Goal: Transaction & Acquisition: Download file/media

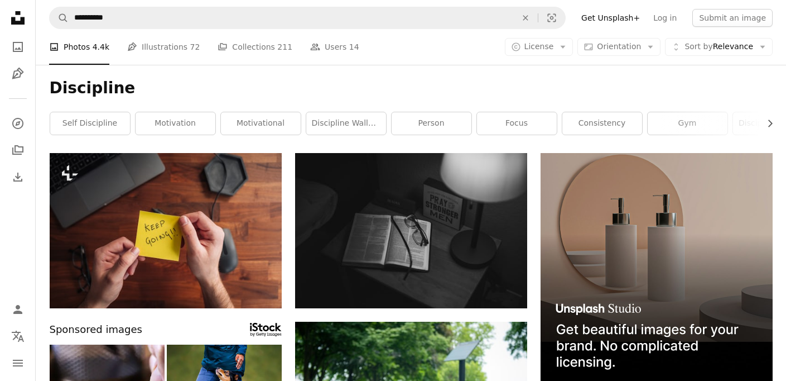
scroll to position [11604, 0]
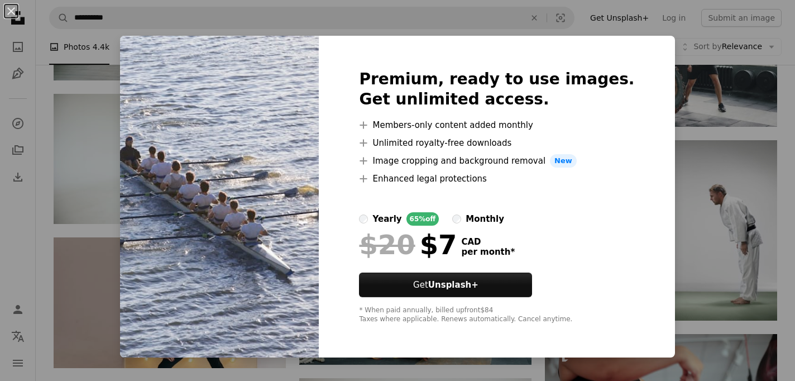
click at [222, 174] on img at bounding box center [219, 197] width 199 height 322
click at [13, 10] on button "An X shape" at bounding box center [10, 10] width 13 height 13
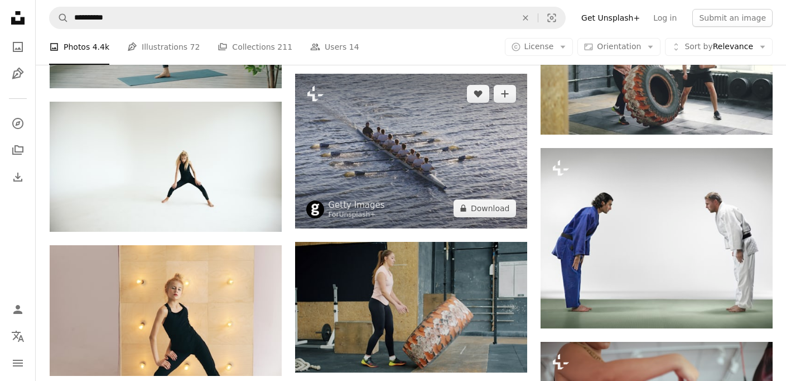
scroll to position [11594, 0]
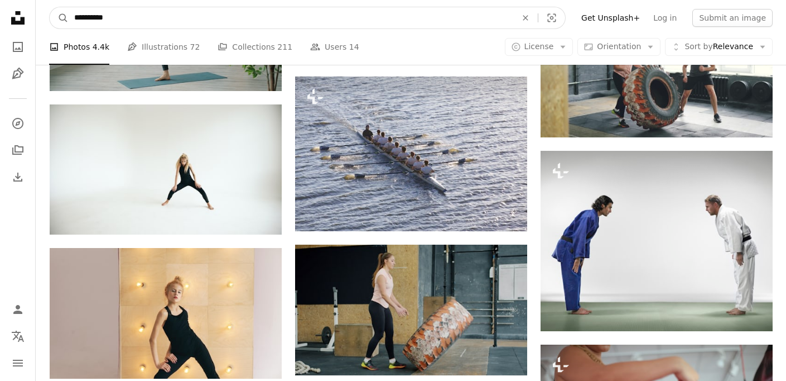
click at [171, 24] on input "**********" at bounding box center [291, 17] width 445 height 21
click at [50, 7] on button "A magnifying glass" at bounding box center [59, 17] width 19 height 21
drag, startPoint x: 122, startPoint y: 20, endPoint x: 2, endPoint y: 16, distance: 119.5
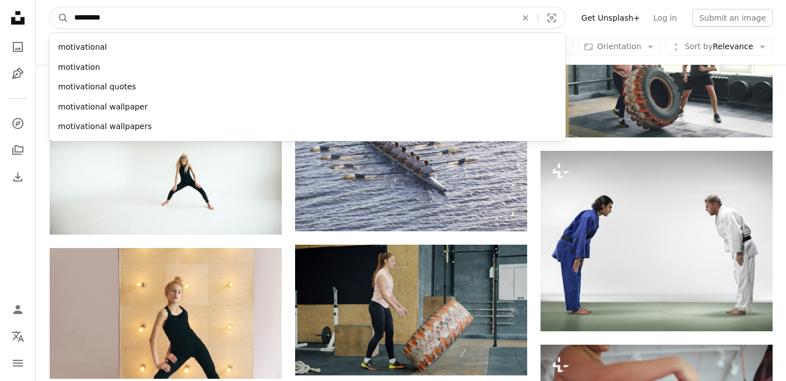
type input "**********"
click button "A magnifying glass" at bounding box center [59, 17] width 19 height 21
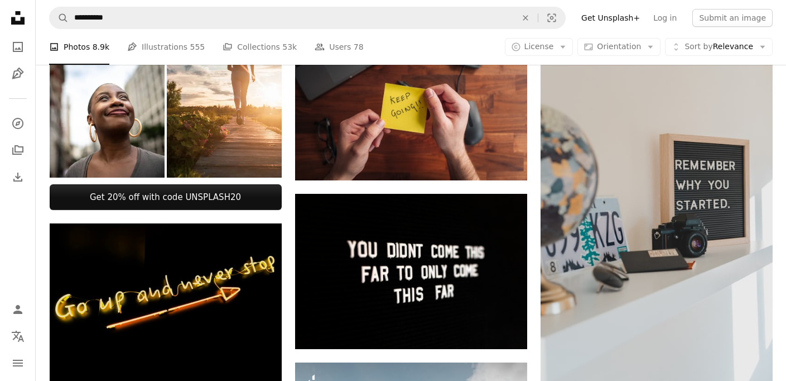
scroll to position [617, 0]
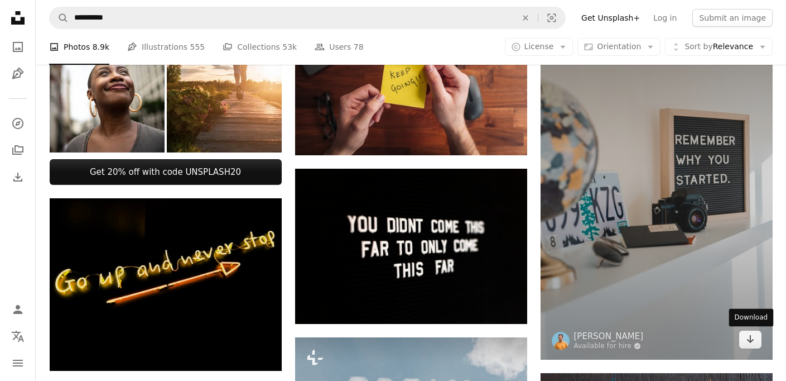
click at [750, 321] on div "Download" at bounding box center [752, 318] width 45 height 18
click at [749, 341] on icon "Download" at bounding box center [750, 339] width 7 height 8
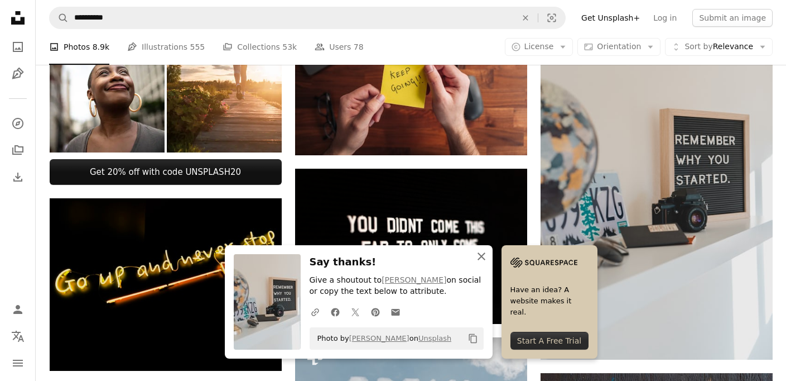
click at [484, 258] on icon "button" at bounding box center [482, 256] width 8 height 8
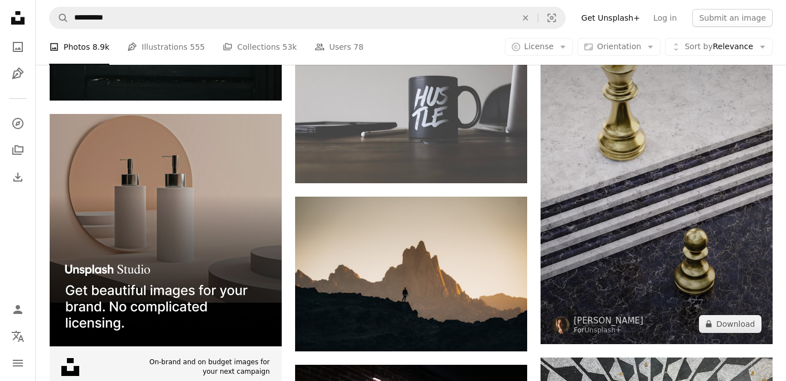
scroll to position [2114, 0]
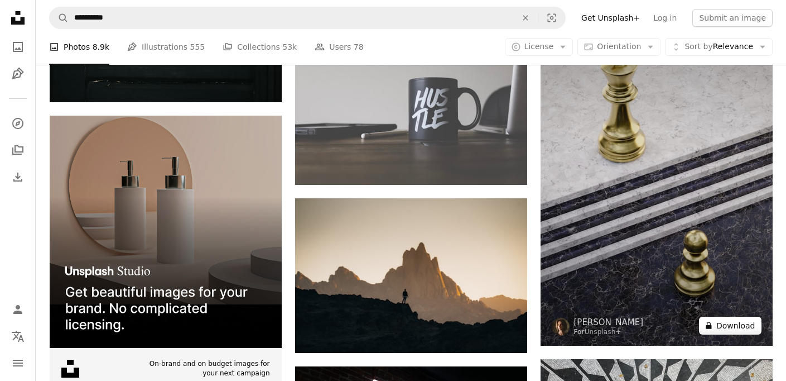
click at [733, 322] on button "A lock Download" at bounding box center [730, 325] width 63 height 18
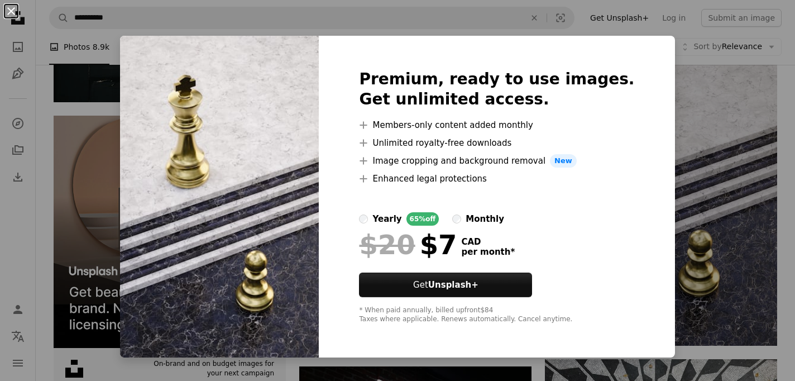
click at [13, 10] on button "An X shape" at bounding box center [10, 10] width 13 height 13
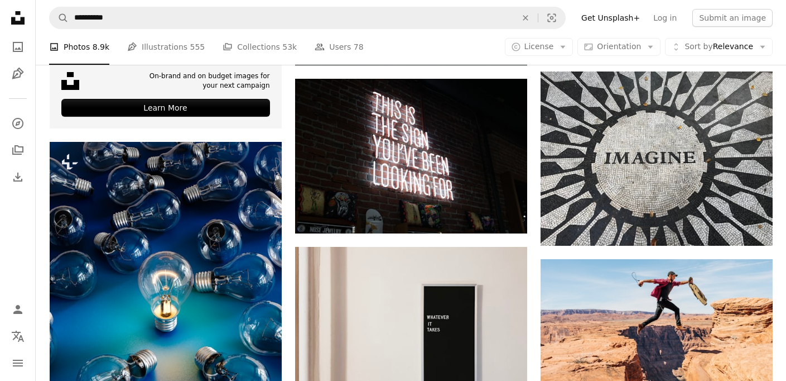
scroll to position [2390, 0]
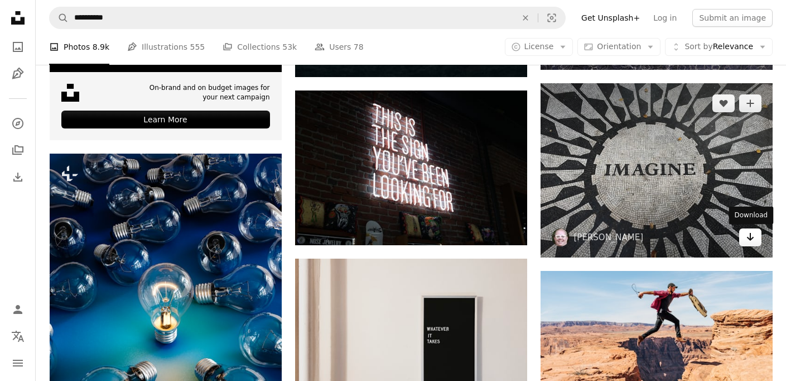
click at [751, 241] on icon "Arrow pointing down" at bounding box center [750, 236] width 9 height 13
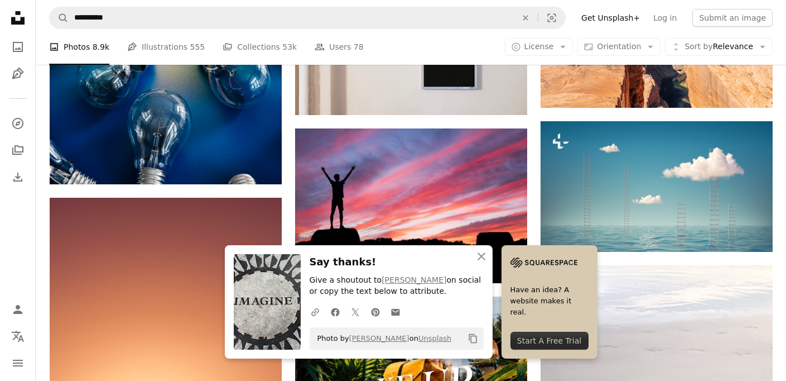
scroll to position [2707, 0]
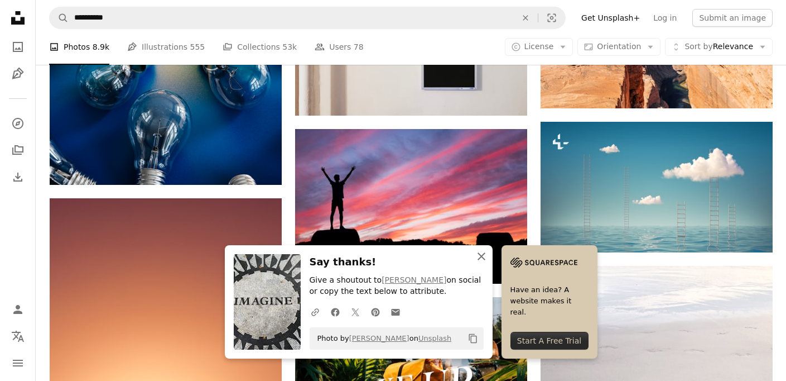
click at [482, 257] on icon "button" at bounding box center [482, 256] width 8 height 8
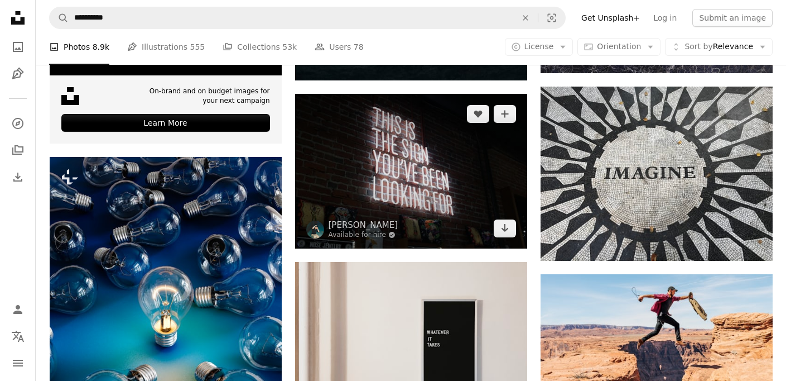
scroll to position [2385, 0]
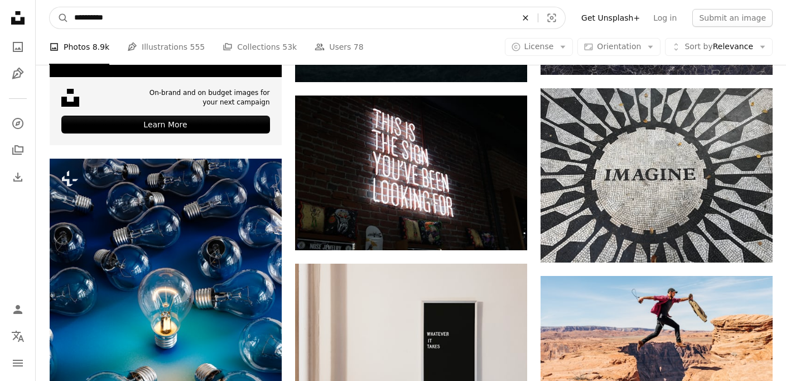
click at [533, 16] on icon "An X shape" at bounding box center [526, 17] width 25 height 9
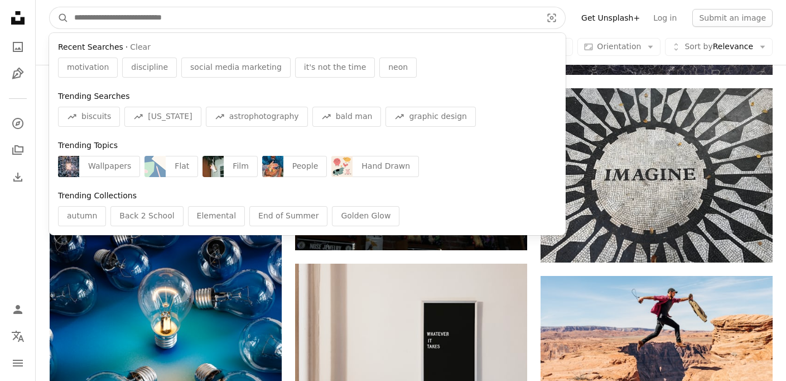
paste input "**********"
type input "**********"
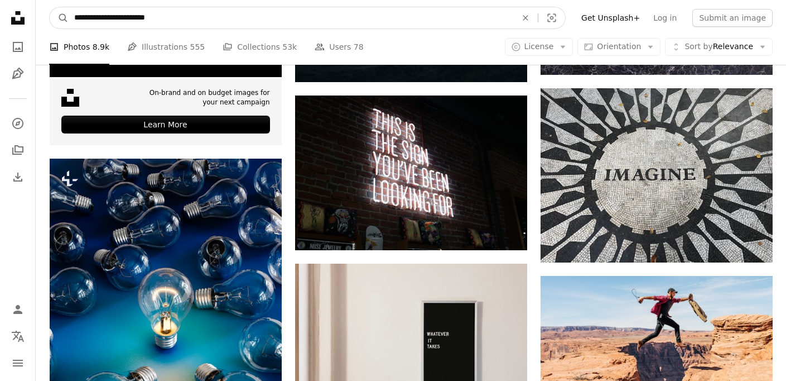
click button "A magnifying glass" at bounding box center [59, 17] width 19 height 21
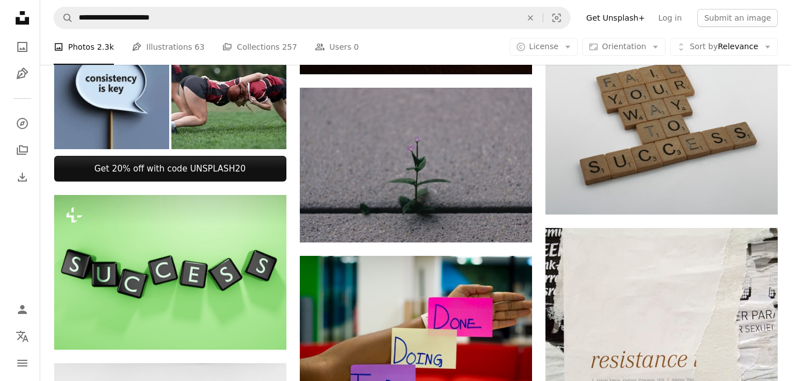
scroll to position [429, 0]
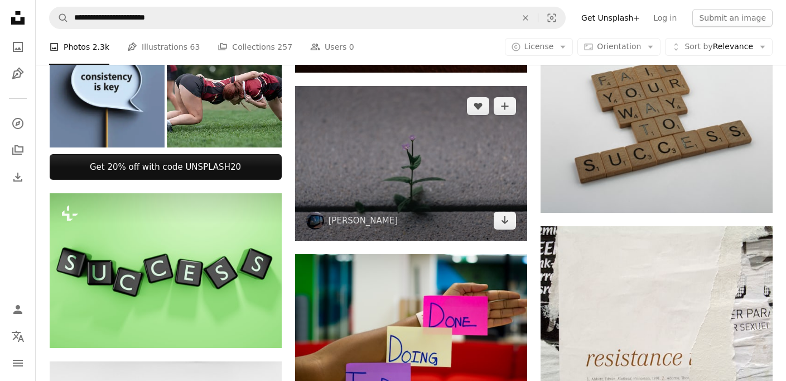
click at [477, 169] on img at bounding box center [411, 163] width 232 height 155
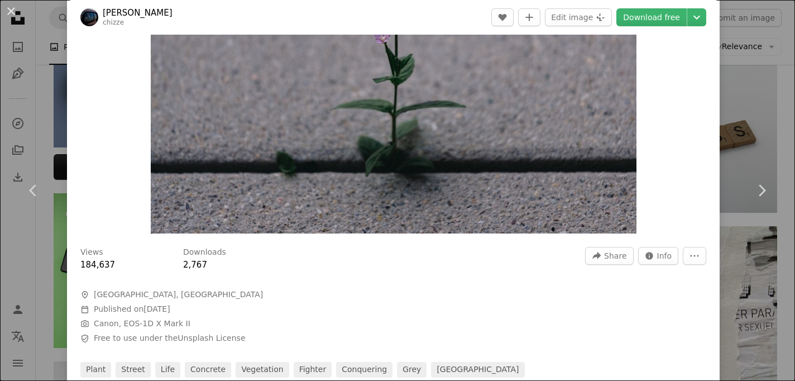
scroll to position [143, 0]
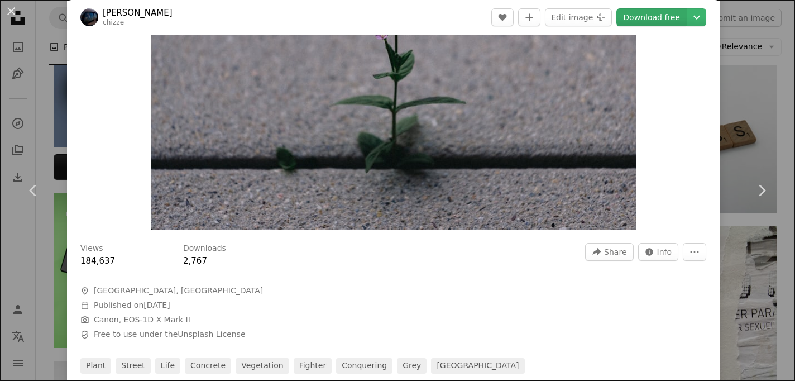
click at [647, 18] on link "Download free" at bounding box center [651, 17] width 70 height 18
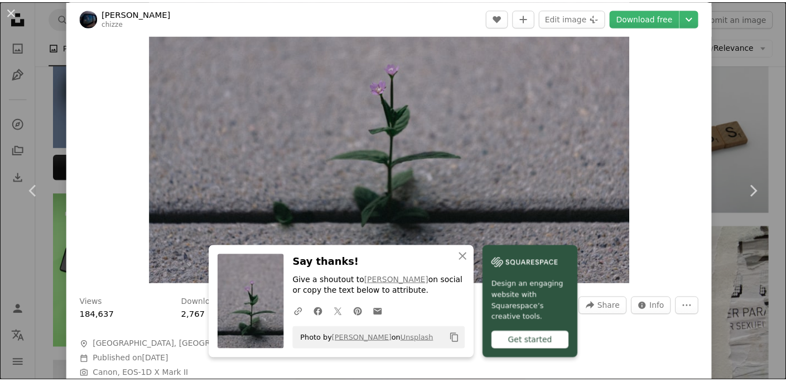
scroll to position [0, 0]
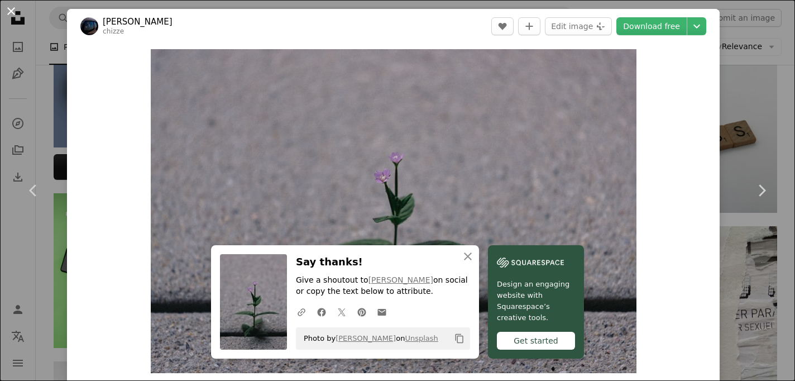
click at [9, 12] on button "An X shape" at bounding box center [10, 10] width 13 height 13
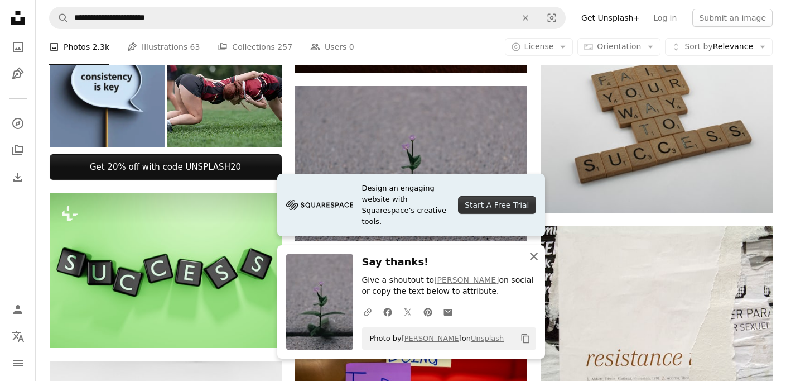
click at [535, 253] on icon "button" at bounding box center [534, 256] width 8 height 8
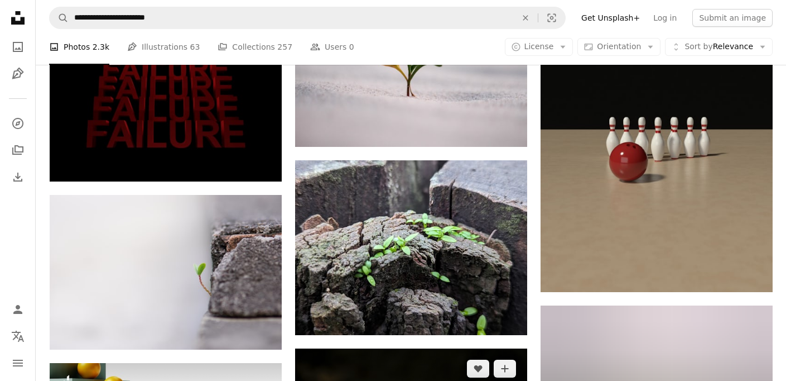
scroll to position [1024, 0]
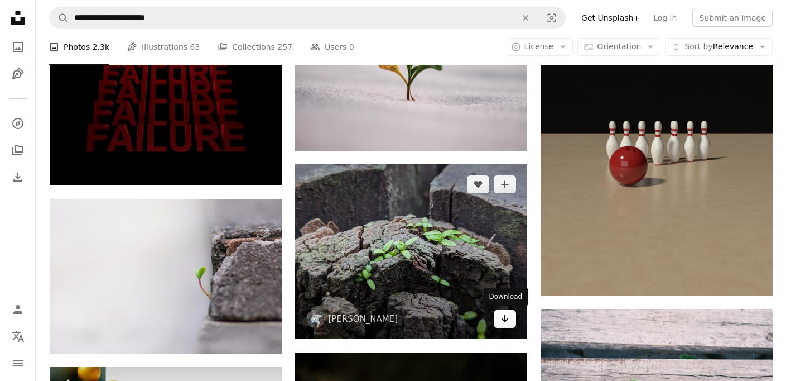
click at [507, 318] on icon "Arrow pointing down" at bounding box center [505, 317] width 9 height 13
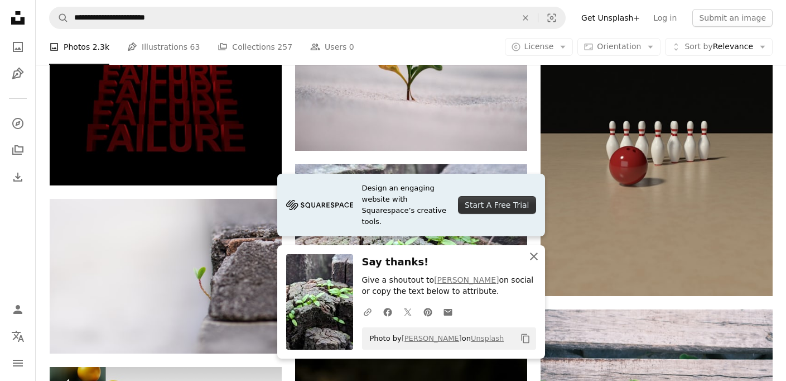
click at [533, 255] on icon "button" at bounding box center [534, 256] width 8 height 8
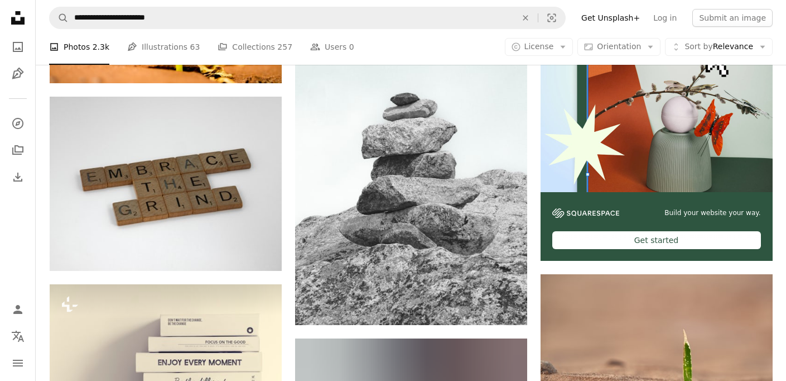
scroll to position [3606, 0]
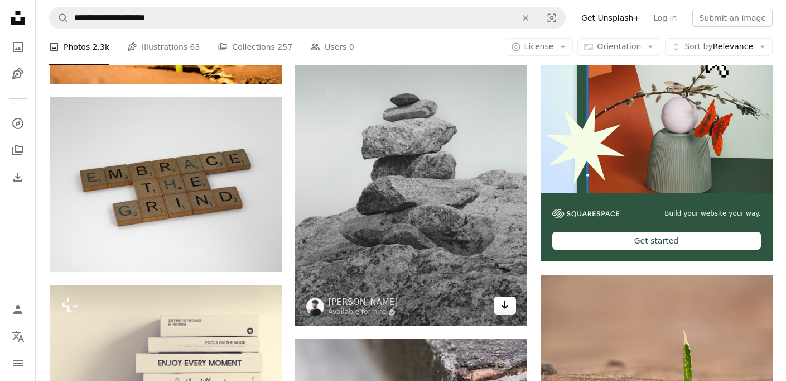
click at [503, 306] on icon "Download" at bounding box center [504, 305] width 7 height 8
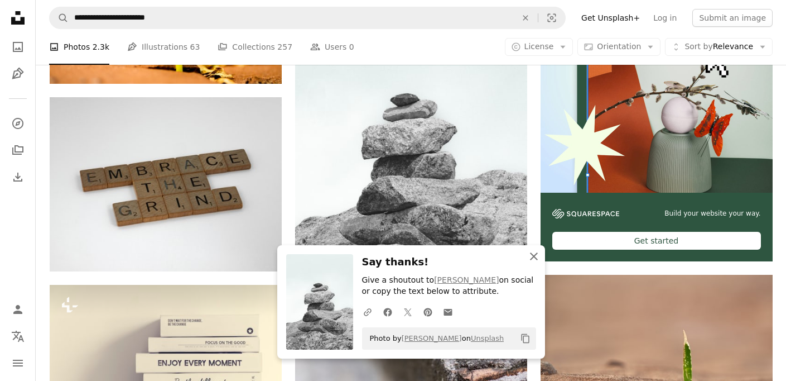
click at [533, 256] on icon "button" at bounding box center [534, 256] width 8 height 8
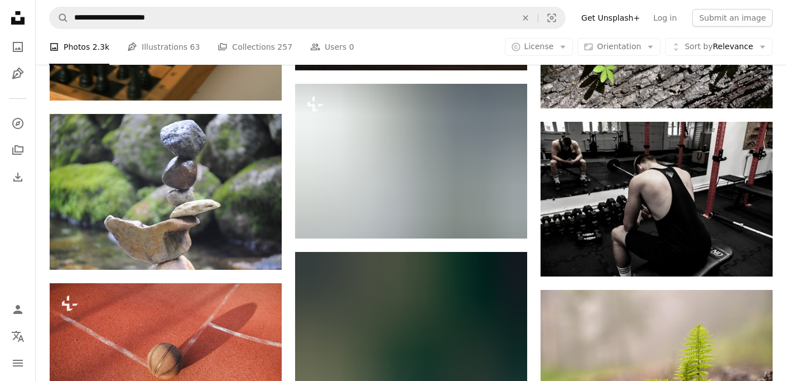
scroll to position [10034, 0]
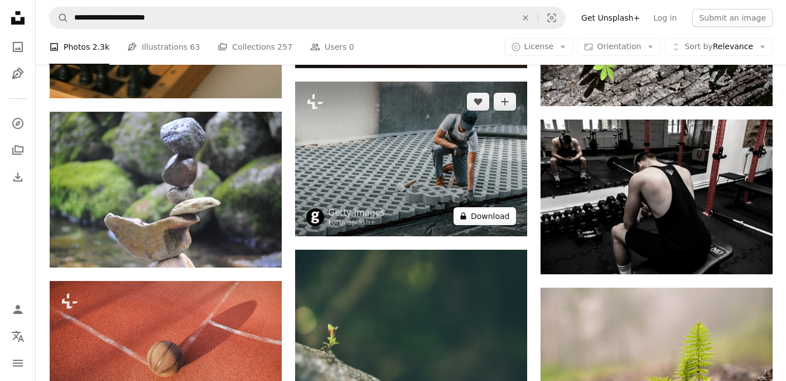
click at [484, 215] on button "A lock Download" at bounding box center [485, 216] width 63 height 18
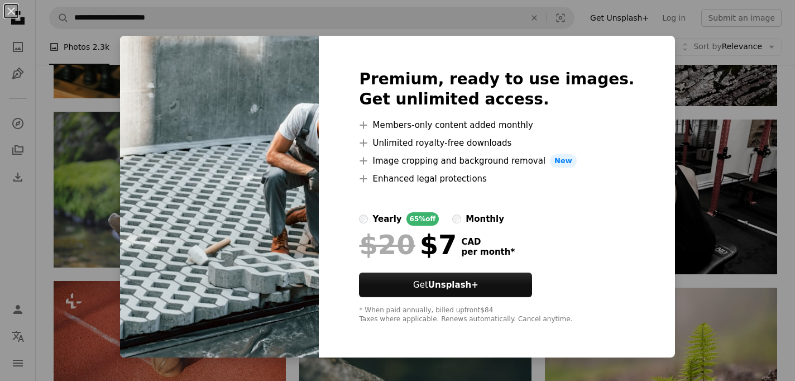
click at [8, 7] on button "An X shape" at bounding box center [10, 10] width 13 height 13
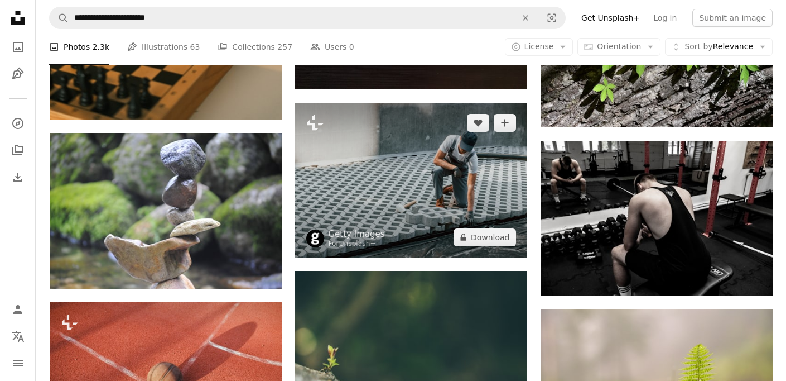
scroll to position [10003, 0]
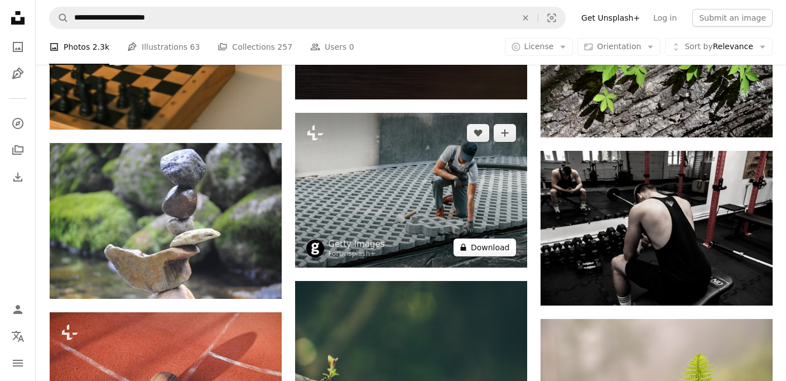
click at [488, 251] on button "A lock Download" at bounding box center [485, 247] width 63 height 18
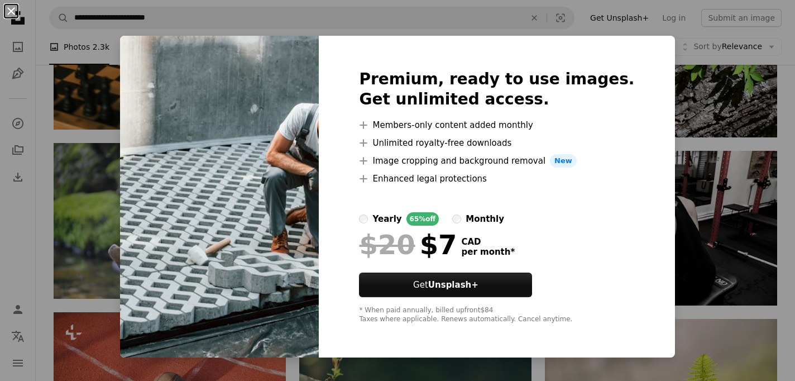
click at [11, 13] on button "An X shape" at bounding box center [10, 10] width 13 height 13
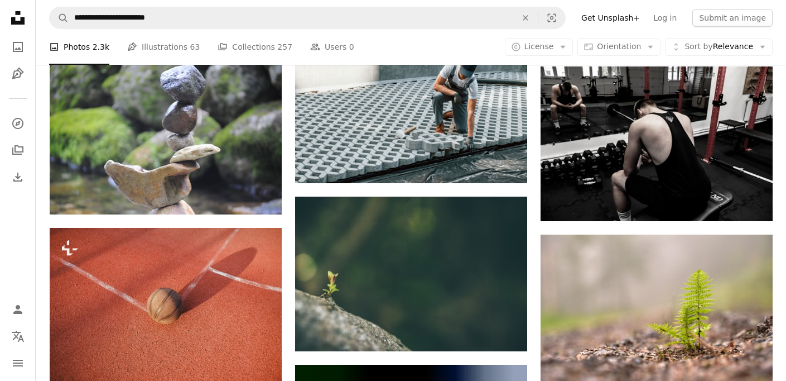
scroll to position [10089, 0]
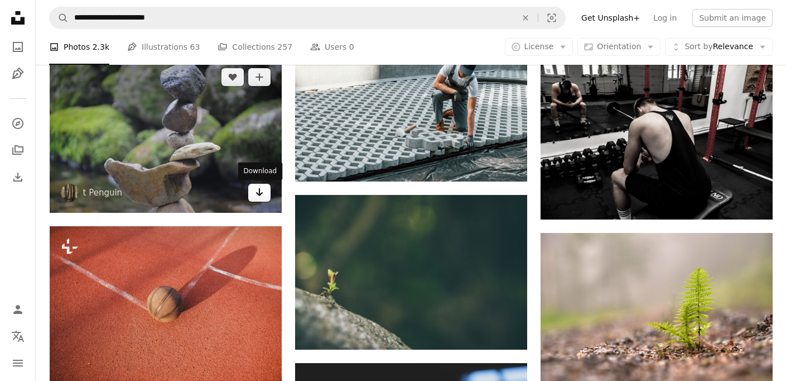
click at [259, 191] on icon "Download" at bounding box center [259, 192] width 7 height 8
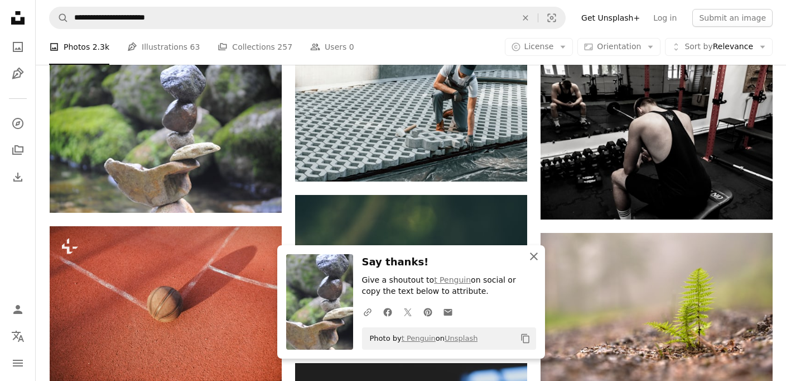
click at [541, 256] on button "An X shape Close" at bounding box center [534, 256] width 22 height 22
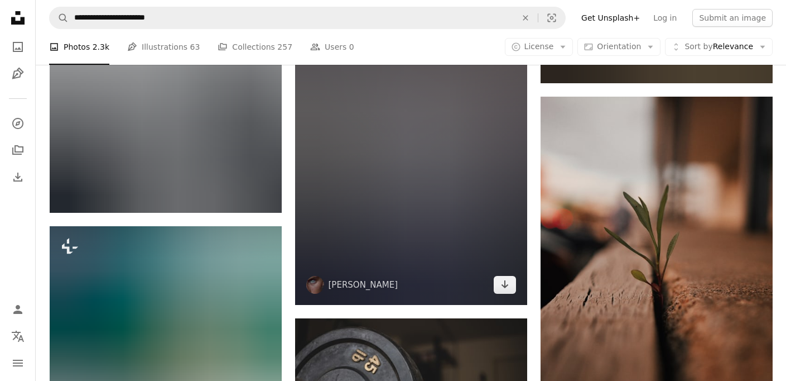
scroll to position [16602, 0]
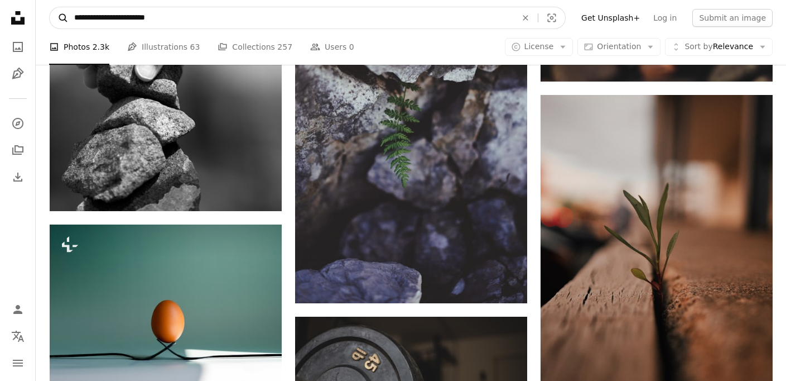
drag, startPoint x: 244, startPoint y: 17, endPoint x: 56, endPoint y: 16, distance: 188.1
click at [56, 16] on form "**********" at bounding box center [307, 18] width 517 height 22
click at [534, 19] on icon "An X shape" at bounding box center [526, 17] width 25 height 9
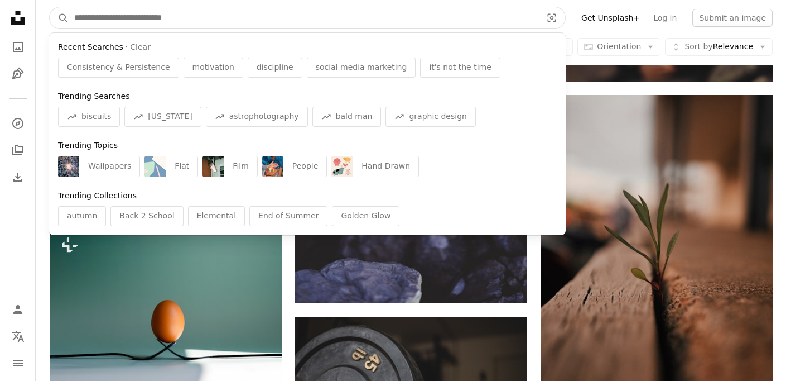
click at [444, 18] on input "Find visuals sitewide" at bounding box center [304, 17] width 470 height 21
paste input "**********"
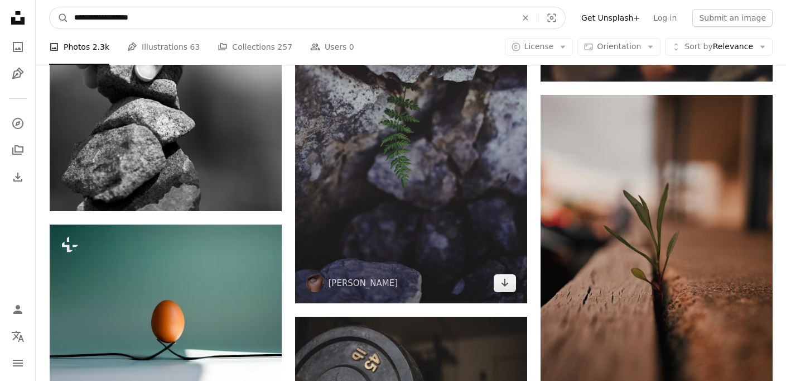
type input "**********"
click at [50, 7] on button "A magnifying glass" at bounding box center [59, 17] width 19 height 21
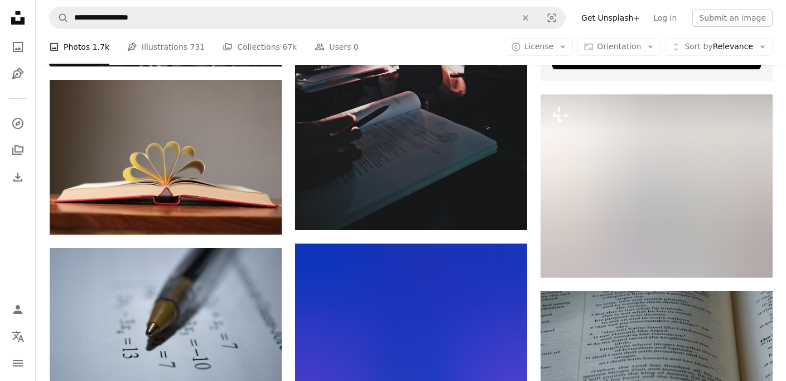
scroll to position [3409, 0]
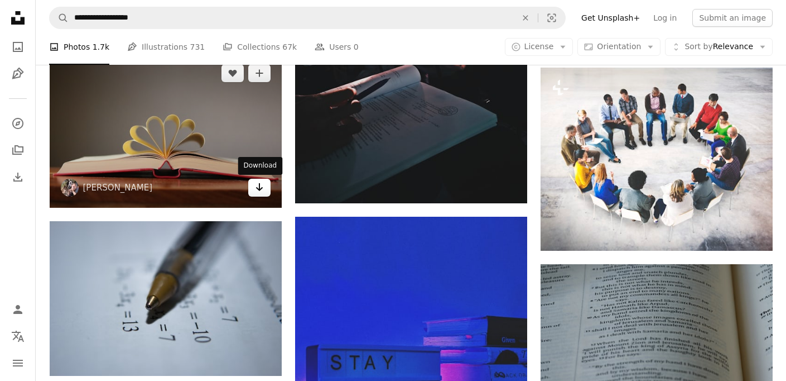
click at [257, 190] on icon "Arrow pointing down" at bounding box center [259, 186] width 9 height 13
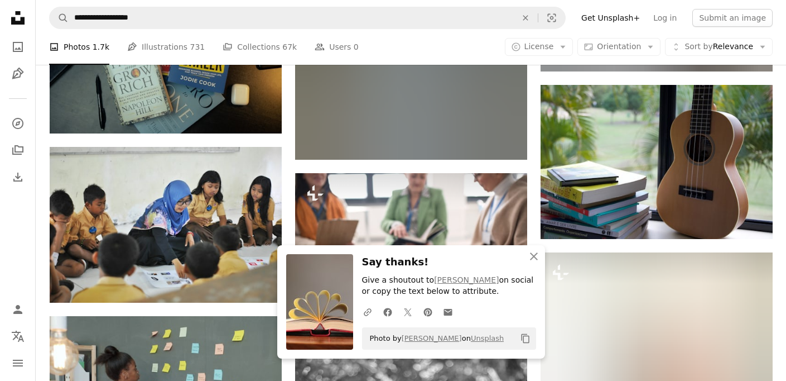
scroll to position [3969, 0]
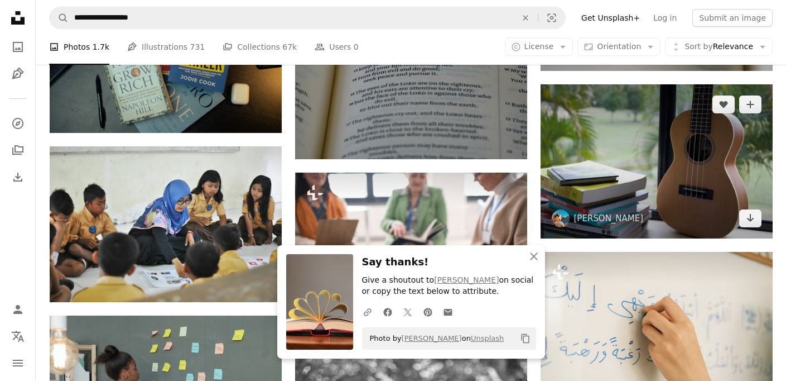
scroll to position [3964, 0]
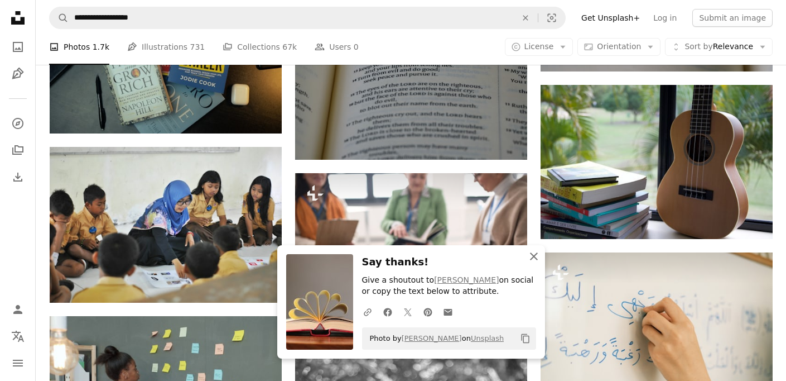
click at [535, 254] on icon "button" at bounding box center [534, 256] width 8 height 8
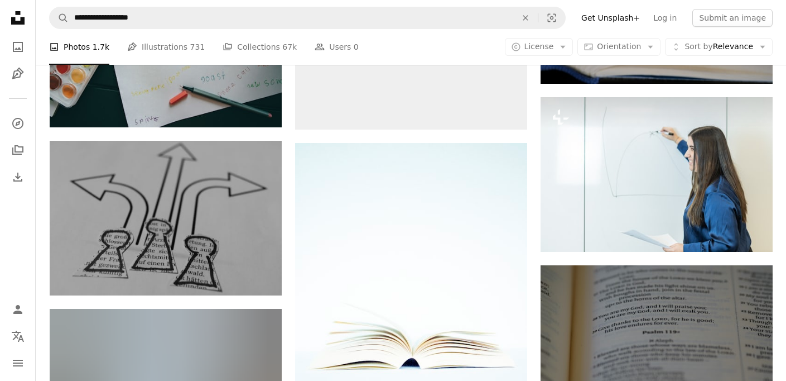
scroll to position [4815, 0]
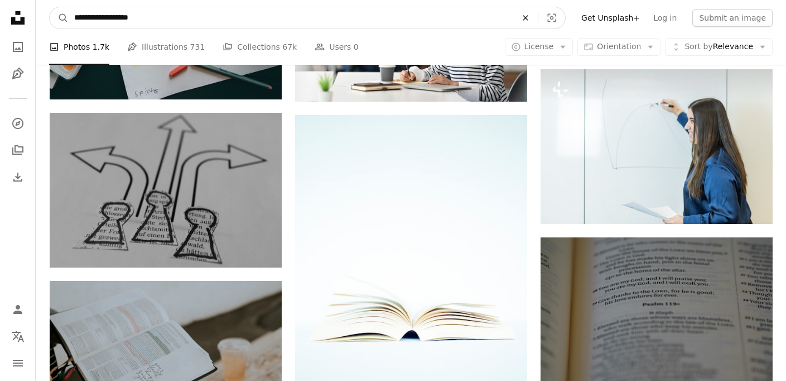
click at [534, 16] on icon "An X shape" at bounding box center [526, 17] width 25 height 9
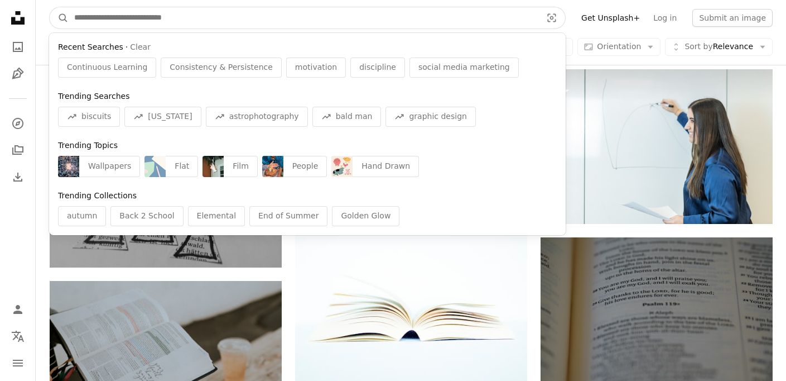
click at [509, 14] on input "Find visuals sitewide" at bounding box center [304, 17] width 470 height 21
paste input "**********"
type input "**********"
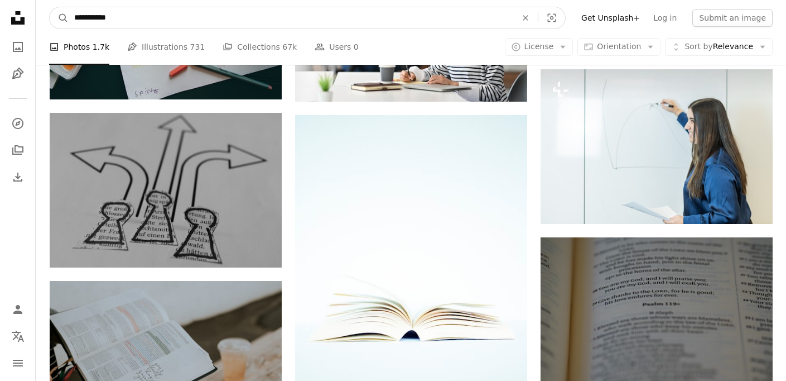
click button "A magnifying glass" at bounding box center [59, 17] width 19 height 21
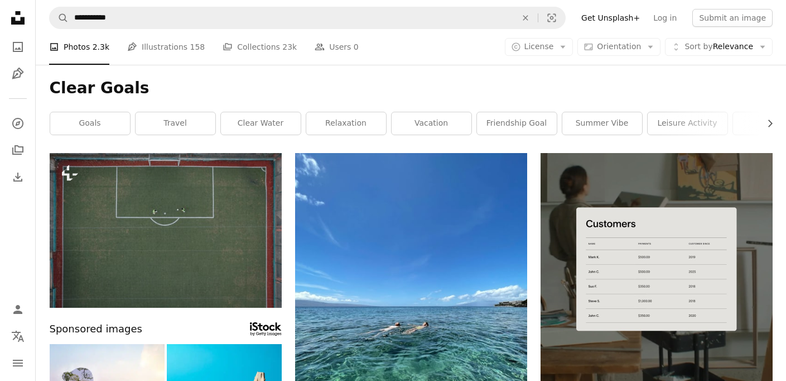
click at [471, 85] on h1 "Clear Goals" at bounding box center [411, 88] width 723 height 20
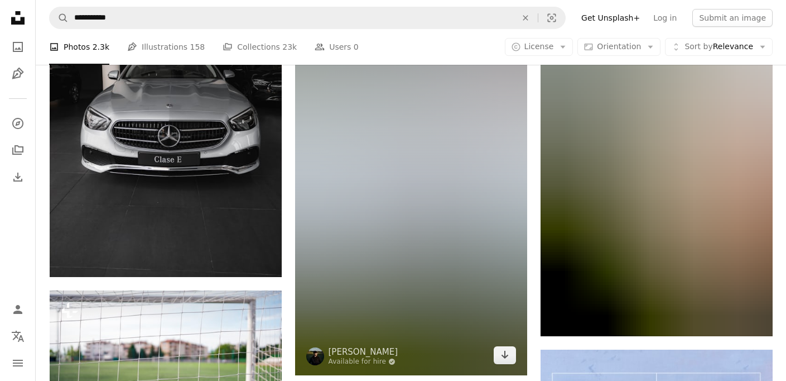
scroll to position [9324, 0]
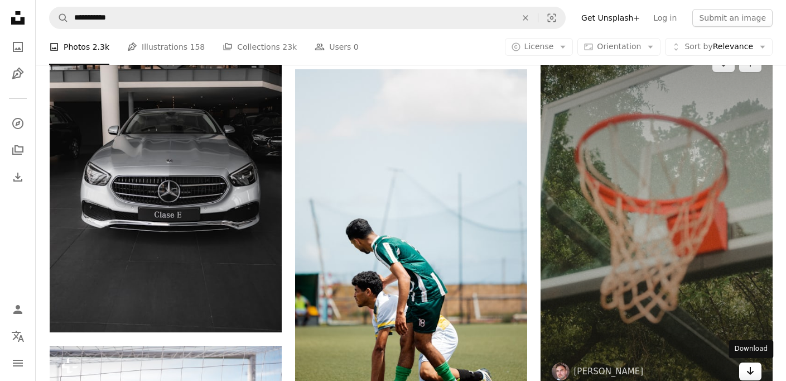
click at [751, 372] on icon "Download" at bounding box center [750, 371] width 7 height 8
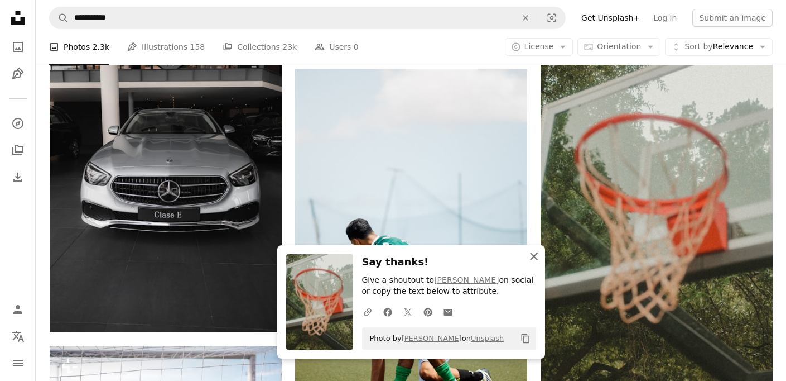
click at [536, 257] on icon "button" at bounding box center [534, 256] width 8 height 8
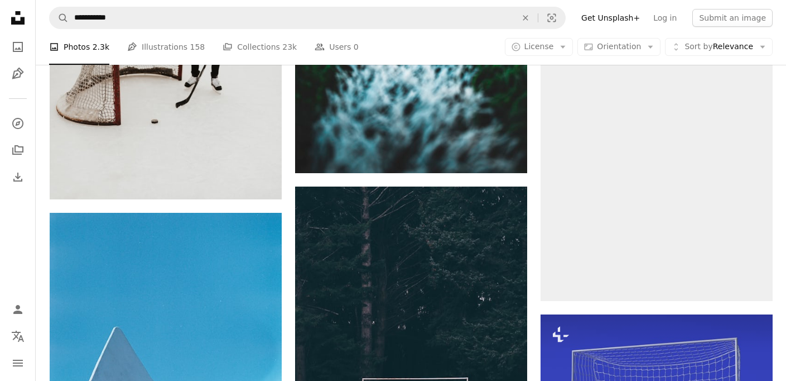
scroll to position [9968, 0]
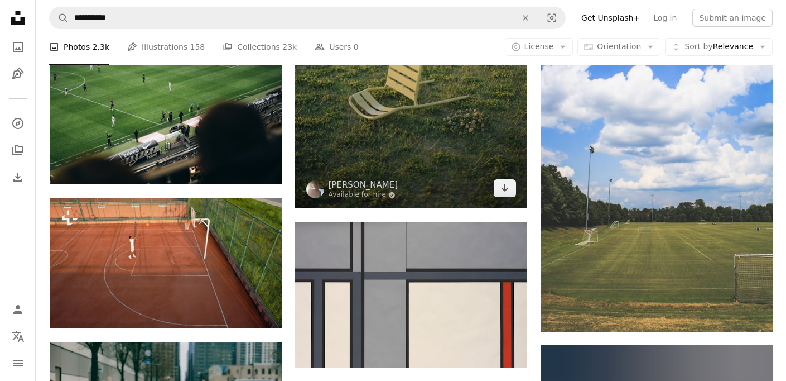
scroll to position [17834, 0]
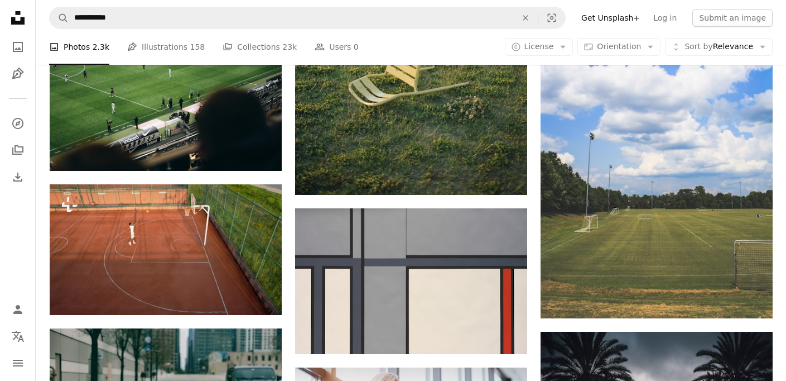
click at [477, 49] on div "A photo Photos 2.3k Pen Tool Illustrations 158 A stack of folders Collections 2…" at bounding box center [411, 47] width 724 height 36
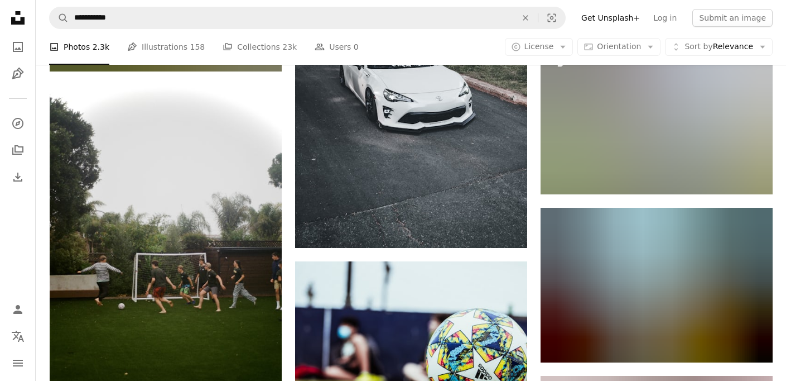
scroll to position [19844, 0]
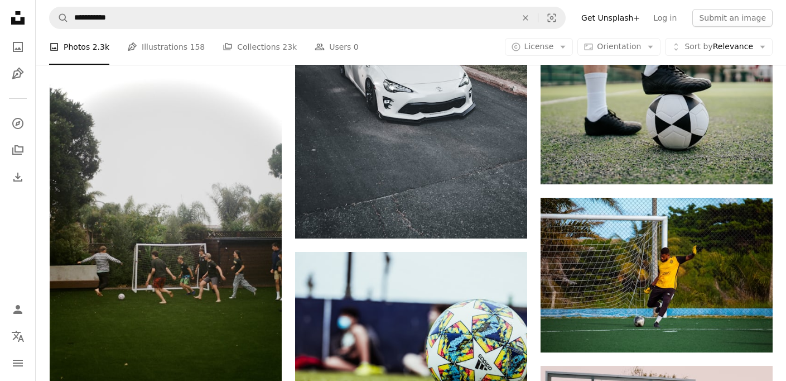
click at [447, 57] on div "A photo Photos 2.3k Pen Tool Illustrations 158 A stack of folders Collections 2…" at bounding box center [411, 47] width 724 height 36
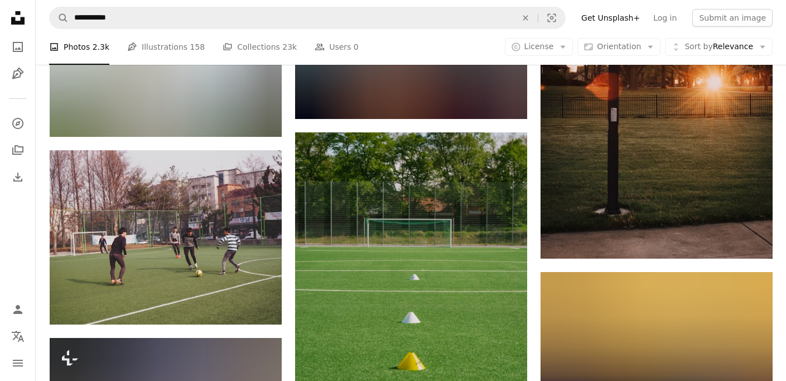
scroll to position [20323, 0]
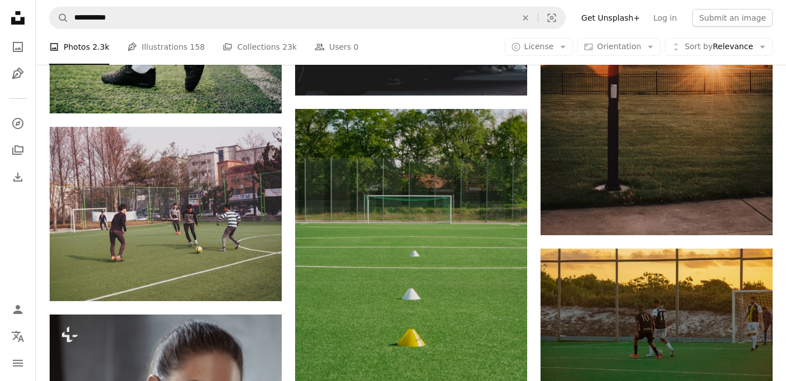
click at [416, 42] on div "A photo Photos 2.3k Pen Tool Illustrations 158 A stack of folders Collections 2…" at bounding box center [411, 47] width 724 height 36
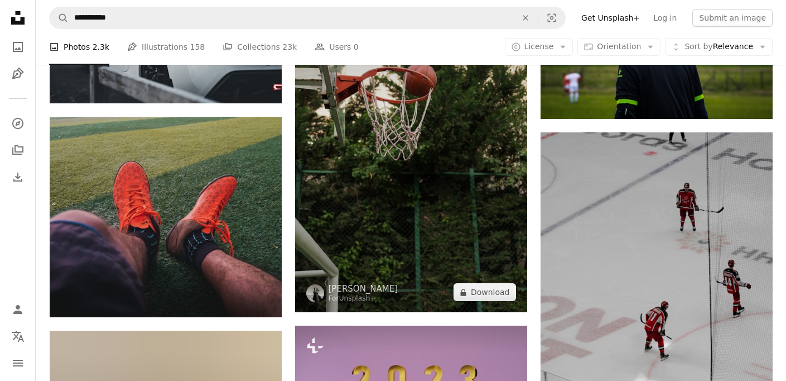
scroll to position [22536, 0]
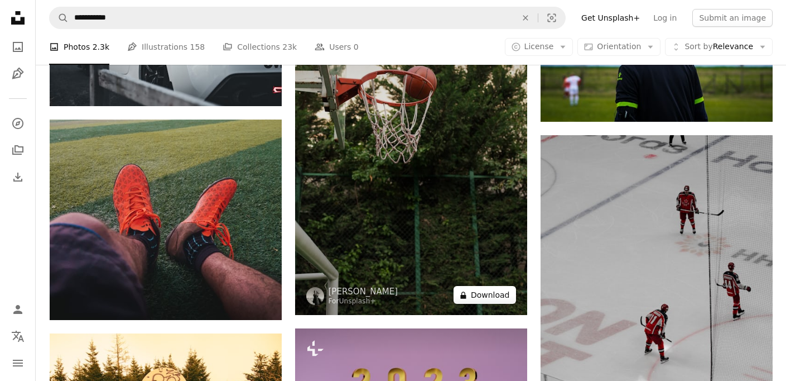
click at [480, 299] on button "A lock Download" at bounding box center [485, 295] width 63 height 18
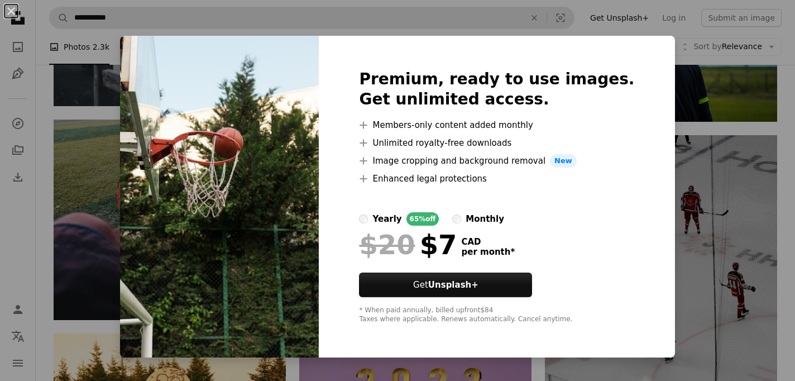
drag, startPoint x: 13, startPoint y: 8, endPoint x: 256, endPoint y: 25, distance: 243.4
click at [13, 8] on button "An X shape" at bounding box center [10, 10] width 13 height 13
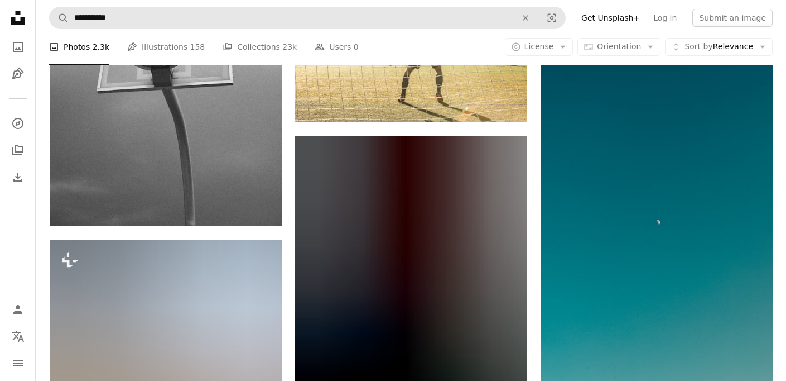
scroll to position [24907, 0]
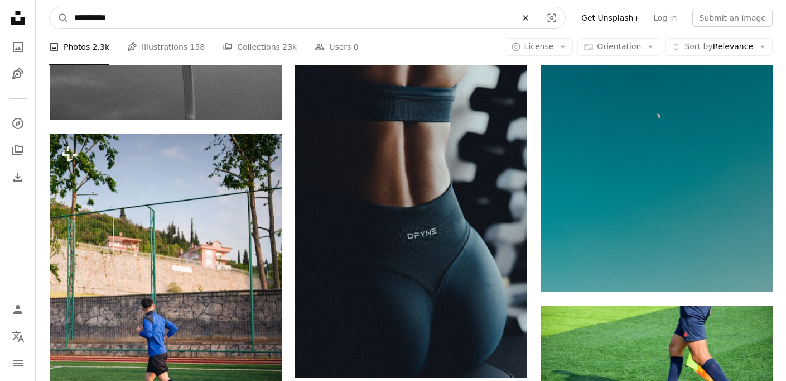
click at [533, 16] on icon "An X shape" at bounding box center [526, 17] width 25 height 9
type input "*"
type input "**********"
click button "A magnifying glass" at bounding box center [59, 17] width 19 height 21
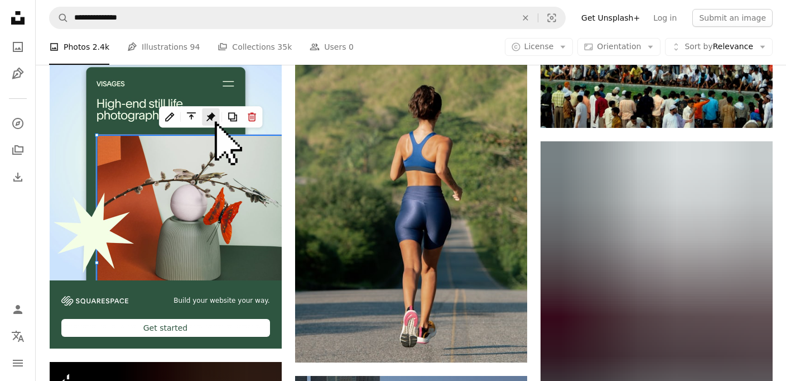
scroll to position [2356, 0]
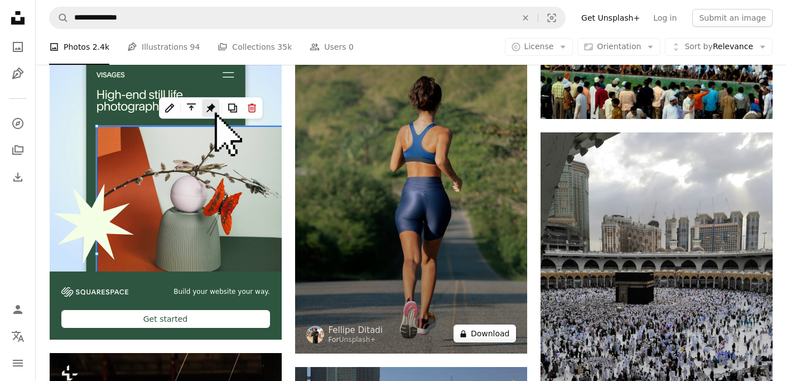
click at [471, 337] on button "A lock Download" at bounding box center [485, 333] width 63 height 18
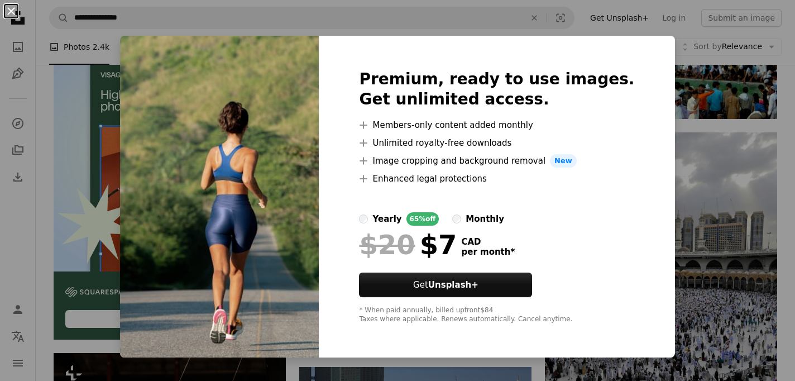
click at [11, 12] on button "An X shape" at bounding box center [10, 10] width 13 height 13
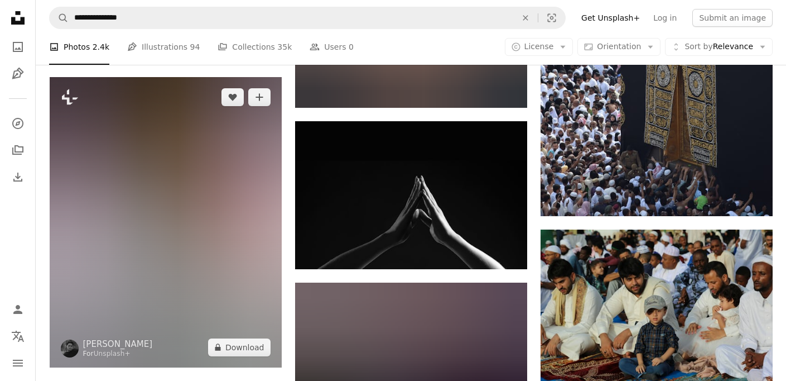
scroll to position [4398, 0]
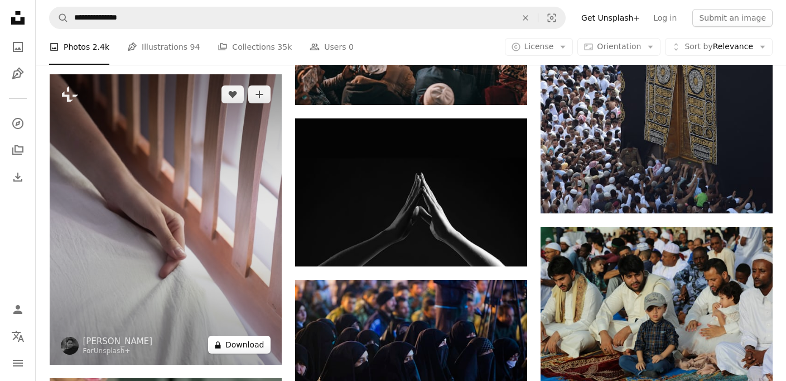
click at [231, 339] on button "A lock Download" at bounding box center [239, 344] width 63 height 18
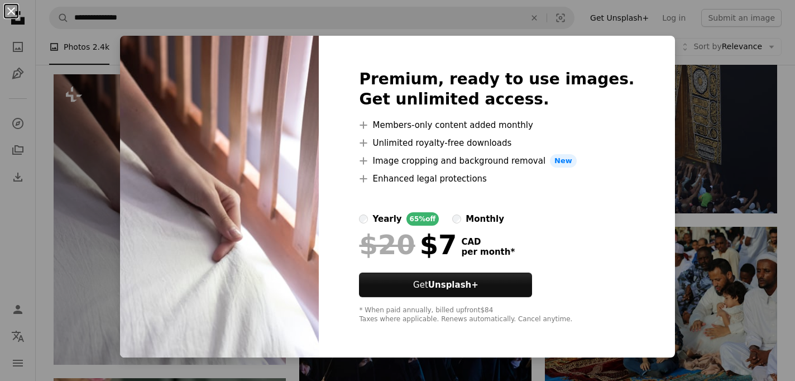
click at [10, 11] on button "An X shape" at bounding box center [10, 10] width 13 height 13
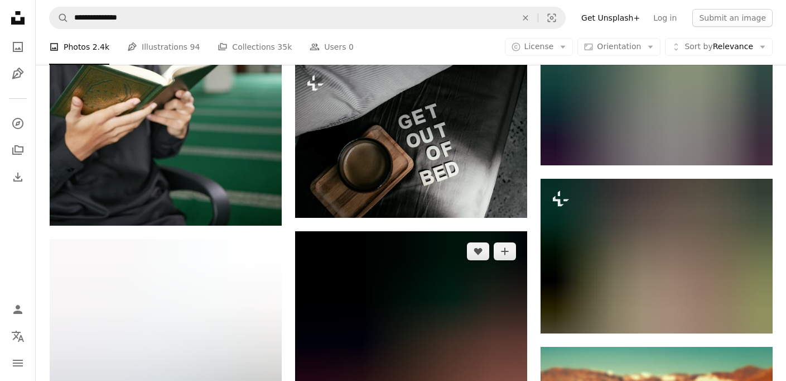
scroll to position [4780, 0]
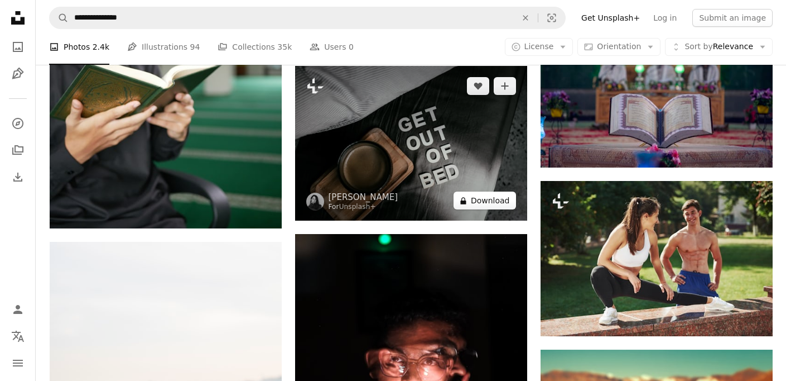
click at [479, 209] on button "A lock Download" at bounding box center [485, 200] width 63 height 18
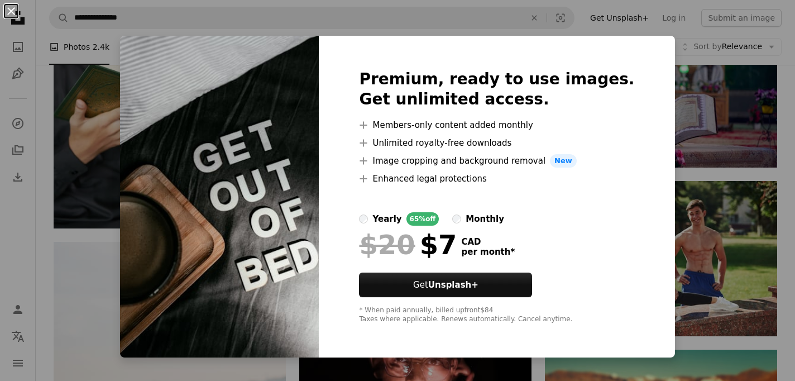
click at [10, 10] on button "An X shape" at bounding box center [10, 10] width 13 height 13
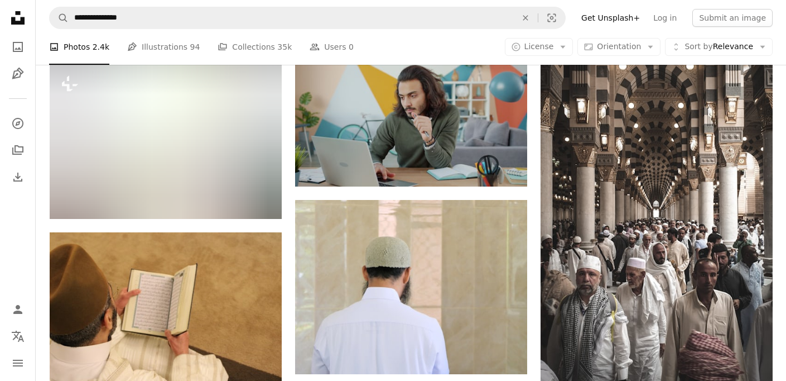
scroll to position [5332, 0]
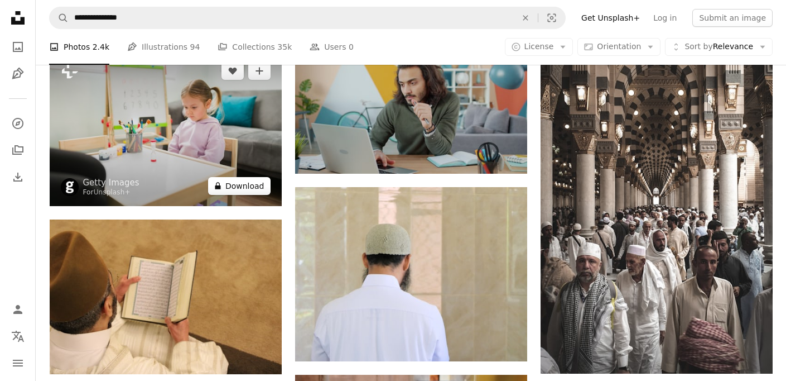
click at [227, 189] on button "A lock Download" at bounding box center [239, 186] width 63 height 18
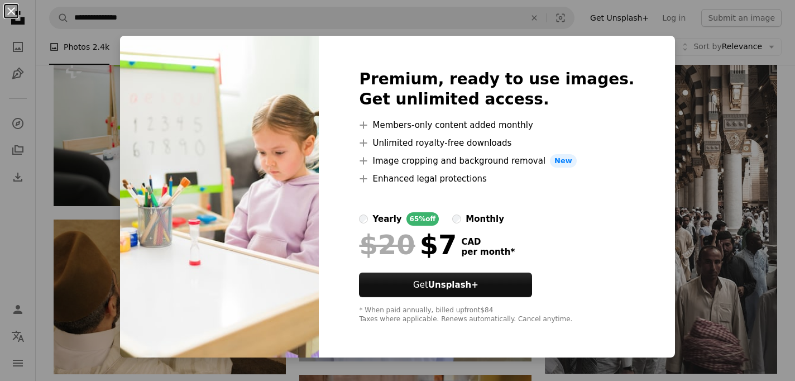
click at [17, 16] on button "An X shape" at bounding box center [10, 10] width 13 height 13
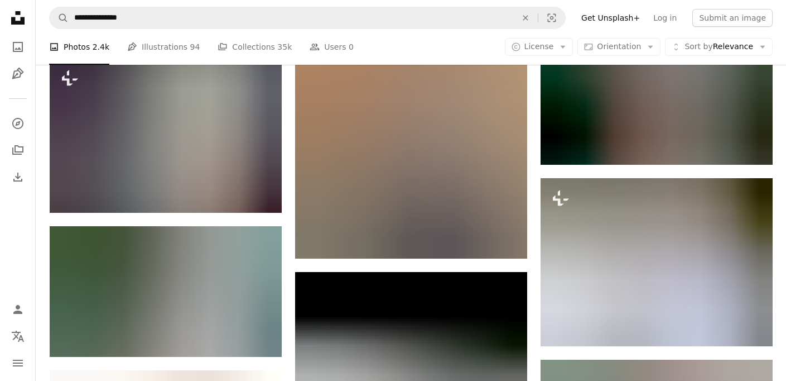
scroll to position [6361, 0]
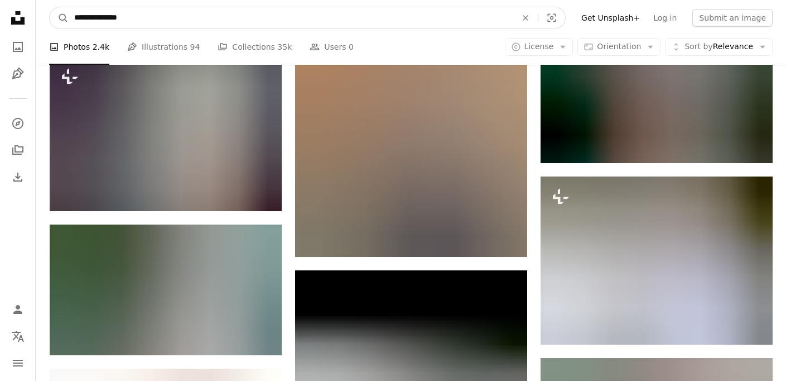
click at [80, 18] on input "**********" at bounding box center [291, 17] width 445 height 21
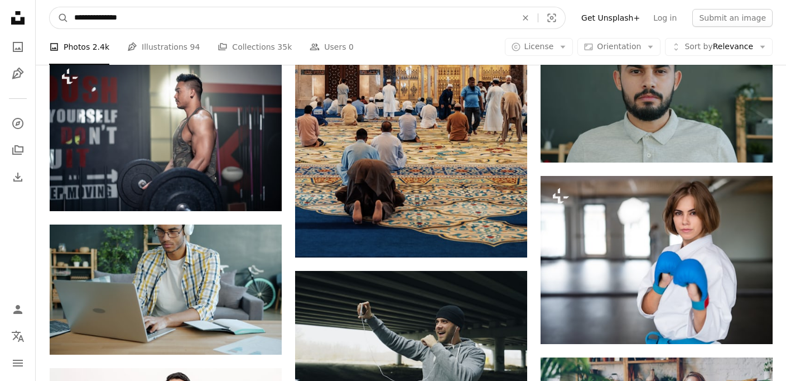
click at [80, 18] on input "**********" at bounding box center [291, 17] width 445 height 21
type input "**********"
click at [50, 7] on button "A magnifying glass" at bounding box center [59, 17] width 19 height 21
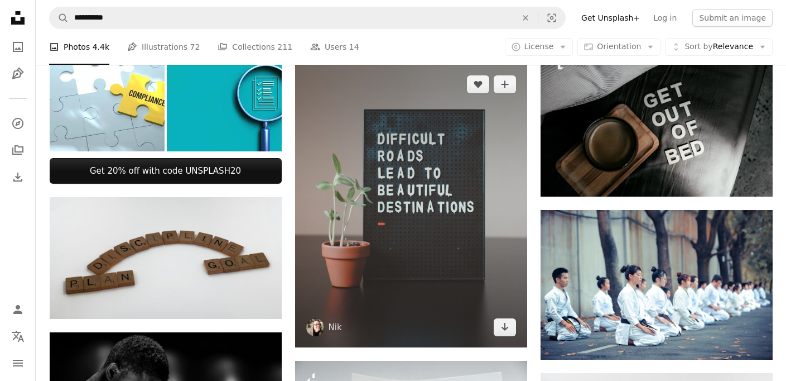
scroll to position [426, 0]
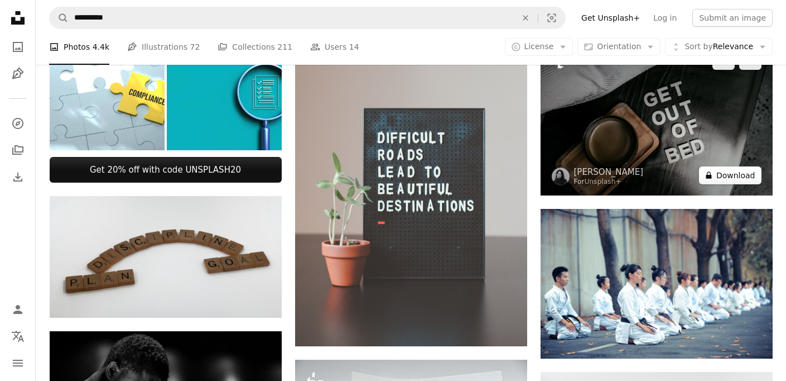
click at [713, 175] on icon "A lock" at bounding box center [709, 175] width 8 height 8
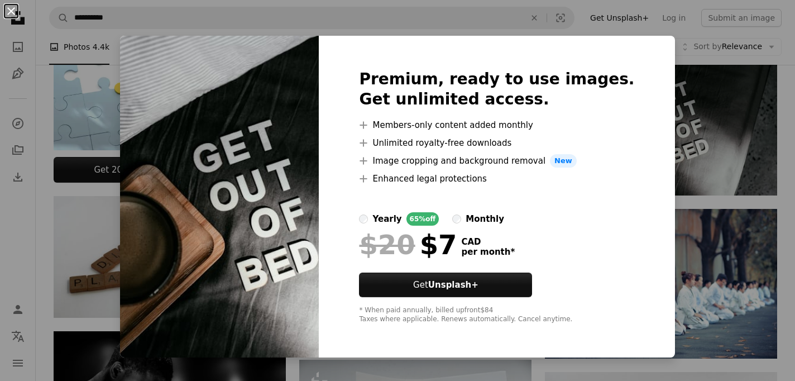
click at [12, 12] on button "An X shape" at bounding box center [10, 10] width 13 height 13
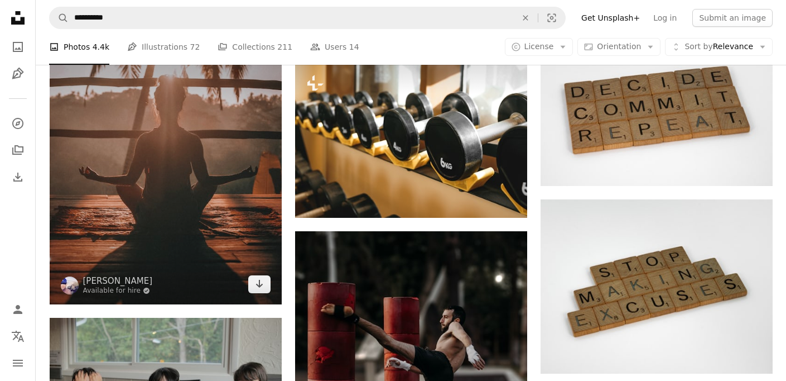
scroll to position [892, 0]
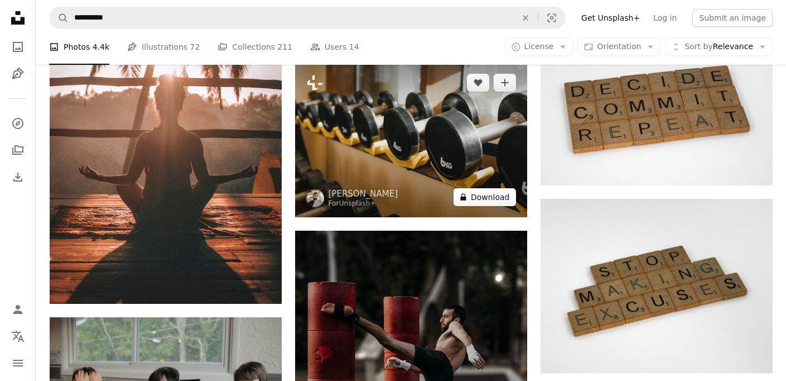
click at [476, 198] on button "A lock Download" at bounding box center [485, 197] width 63 height 18
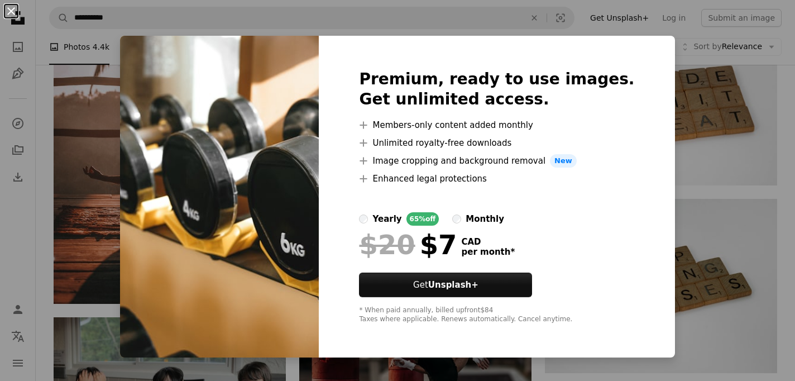
click at [9, 10] on button "An X shape" at bounding box center [10, 10] width 13 height 13
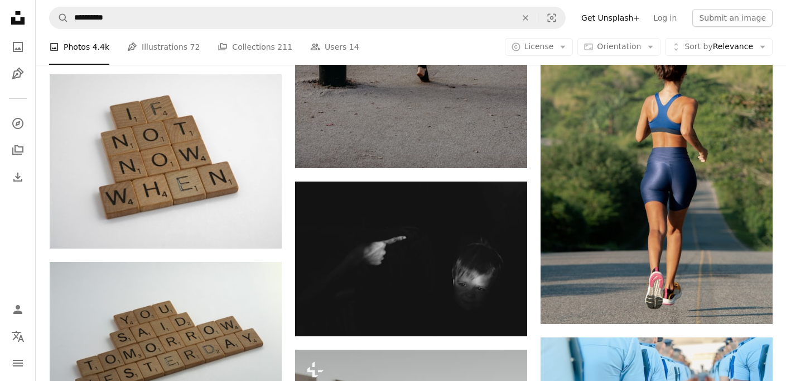
scroll to position [1300, 0]
